Goal: Task Accomplishment & Management: Use online tool/utility

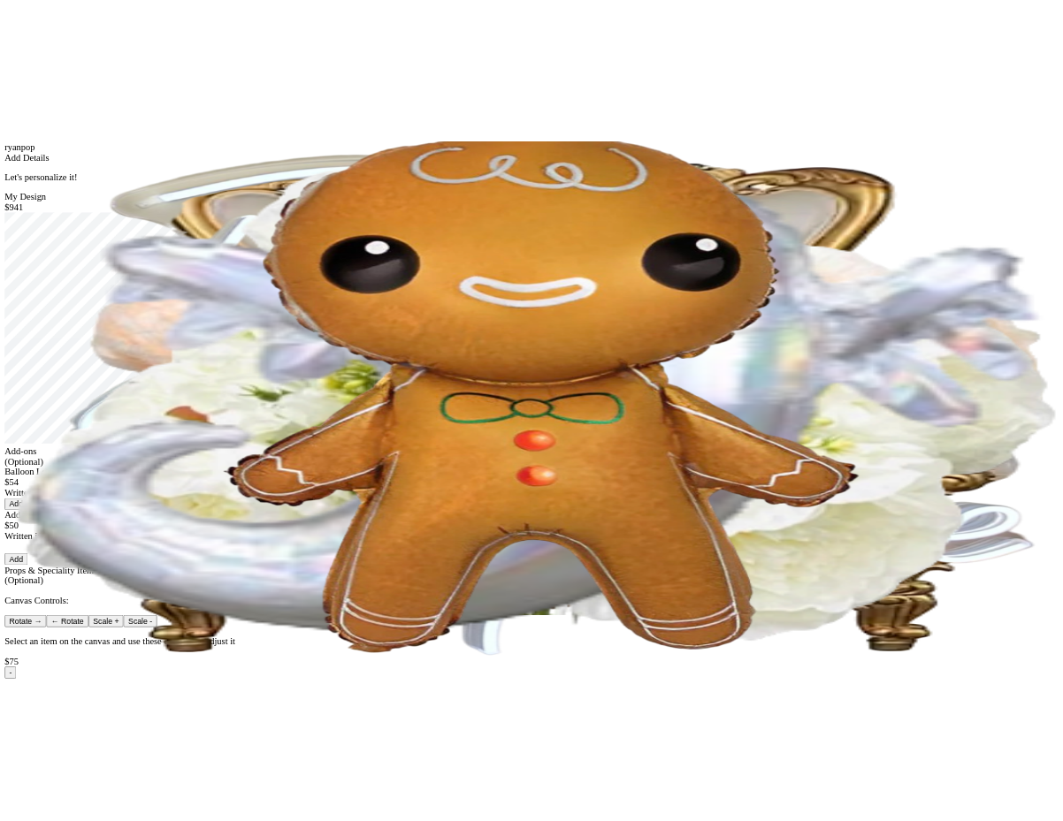
scroll to position [28, 0]
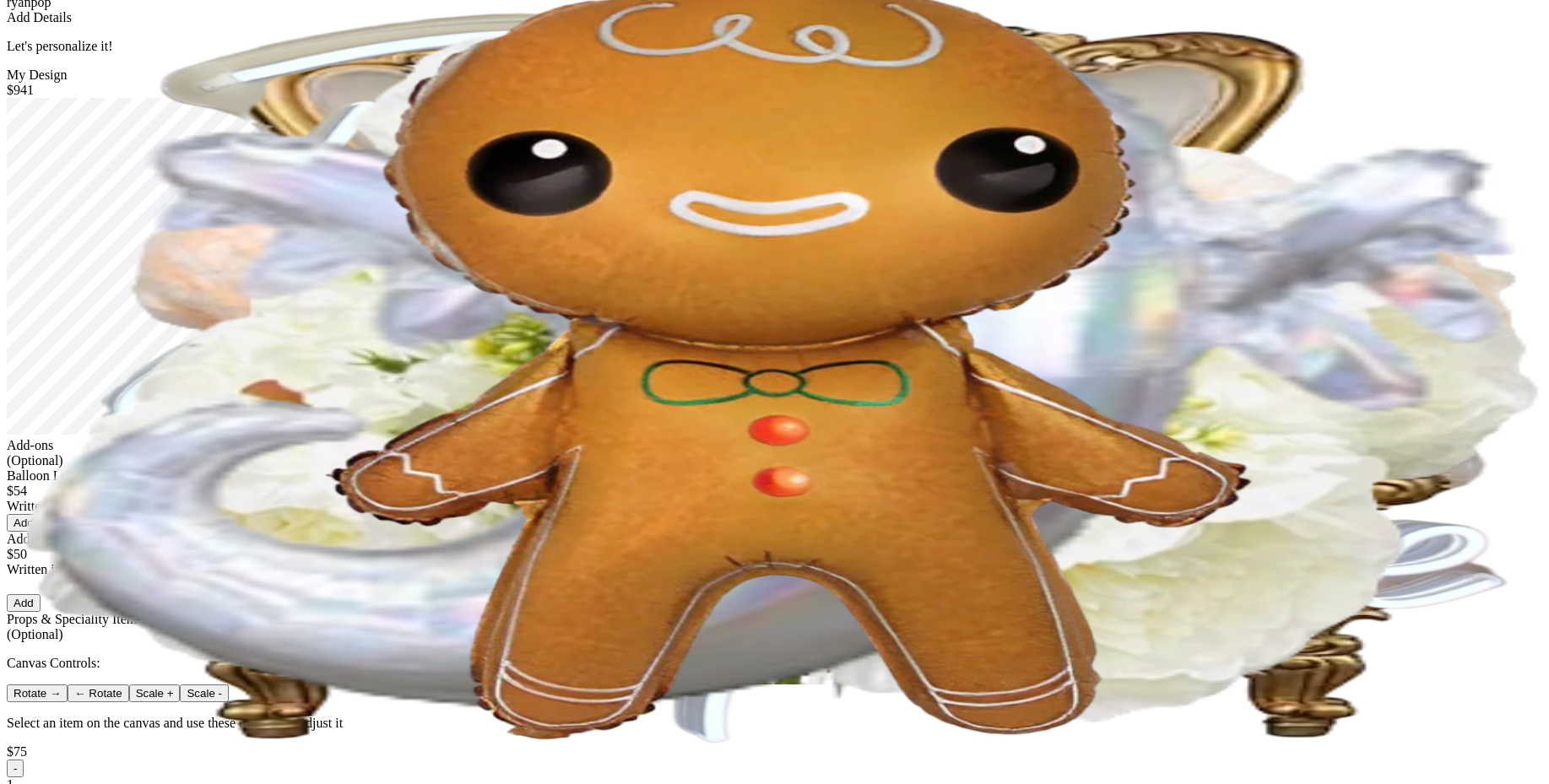
click at [40, 532] on button "Add" at bounding box center [23, 522] width 33 height 18
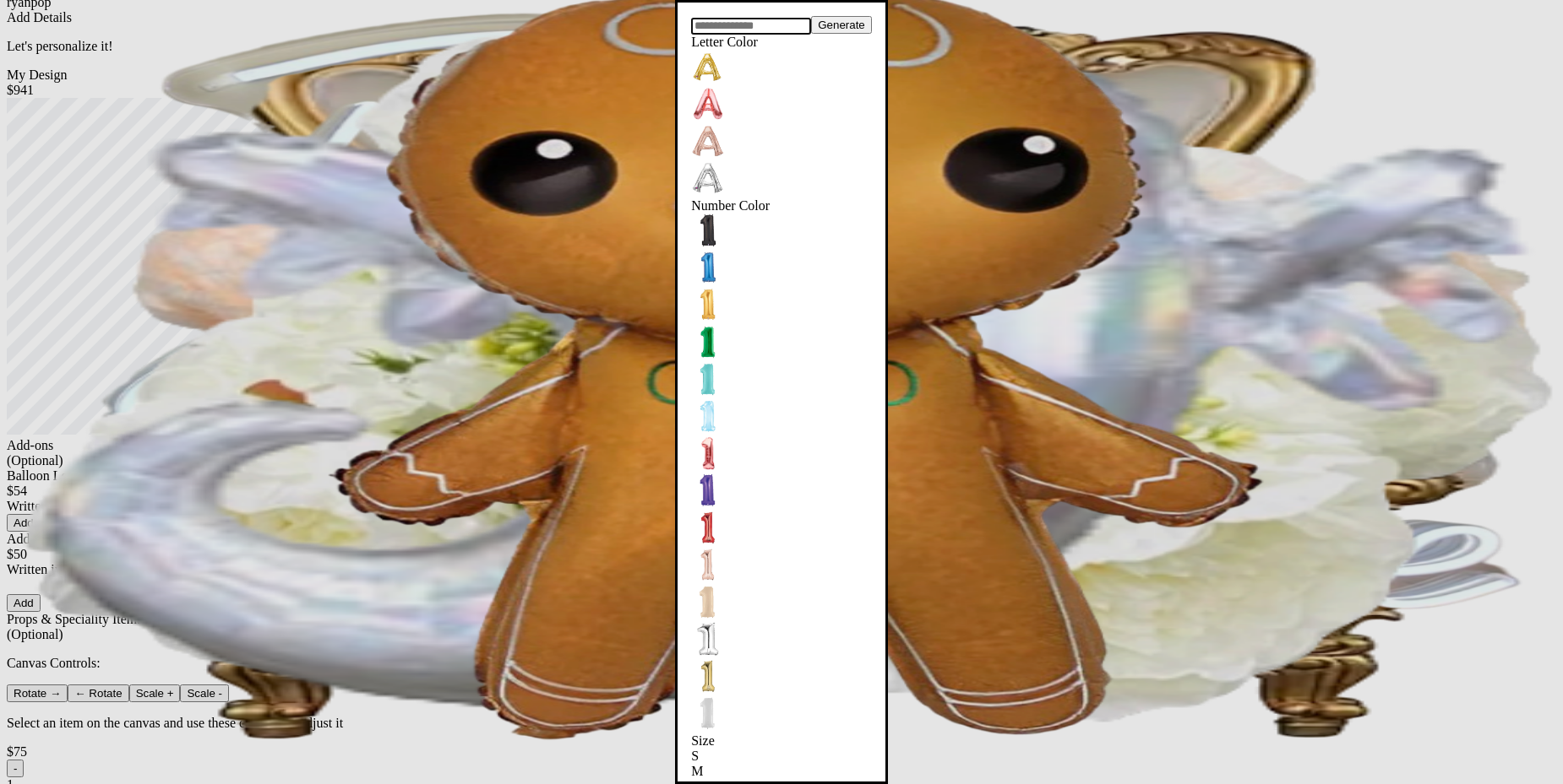
click at [805, 34] on input "text" at bounding box center [751, 27] width 120 height 17
type input "***"
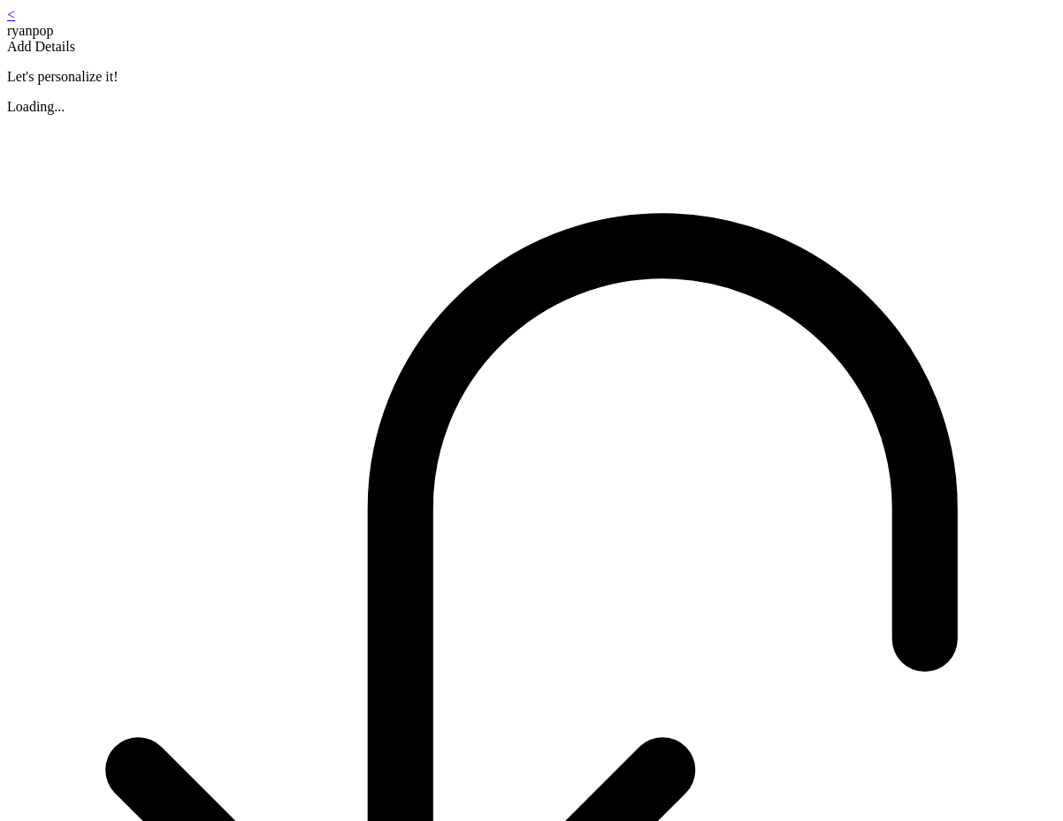
scroll to position [28, 0]
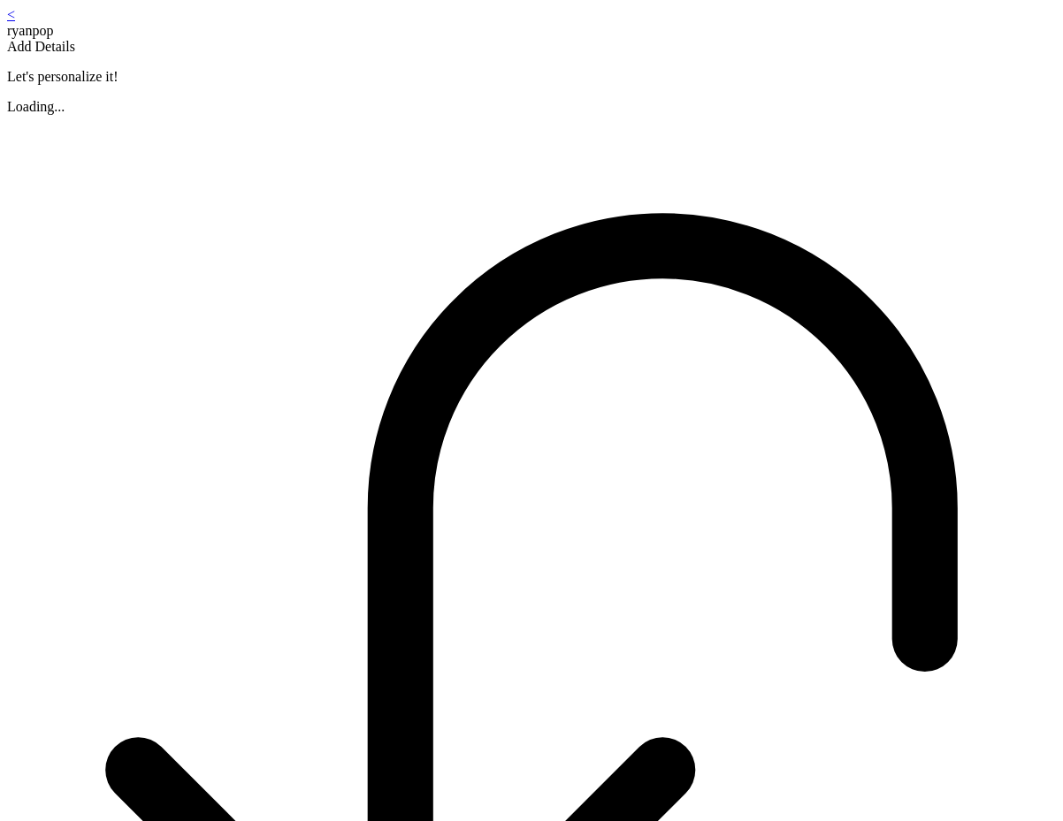
scroll to position [28, 0]
